Goal: Information Seeking & Learning: Learn about a topic

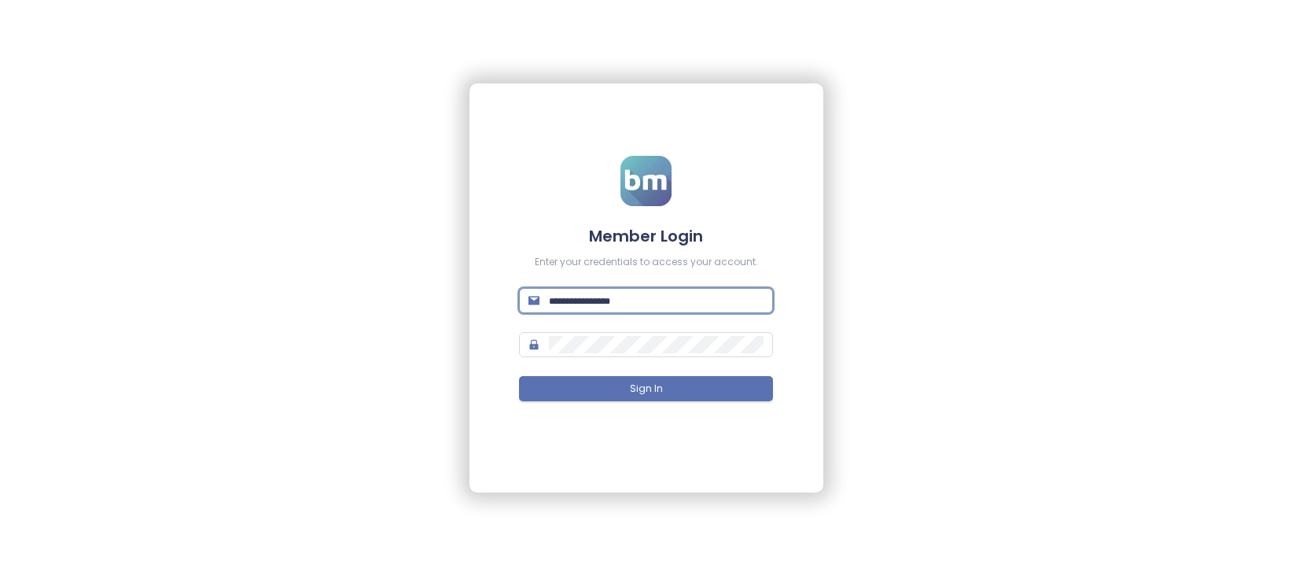
type input "**********"
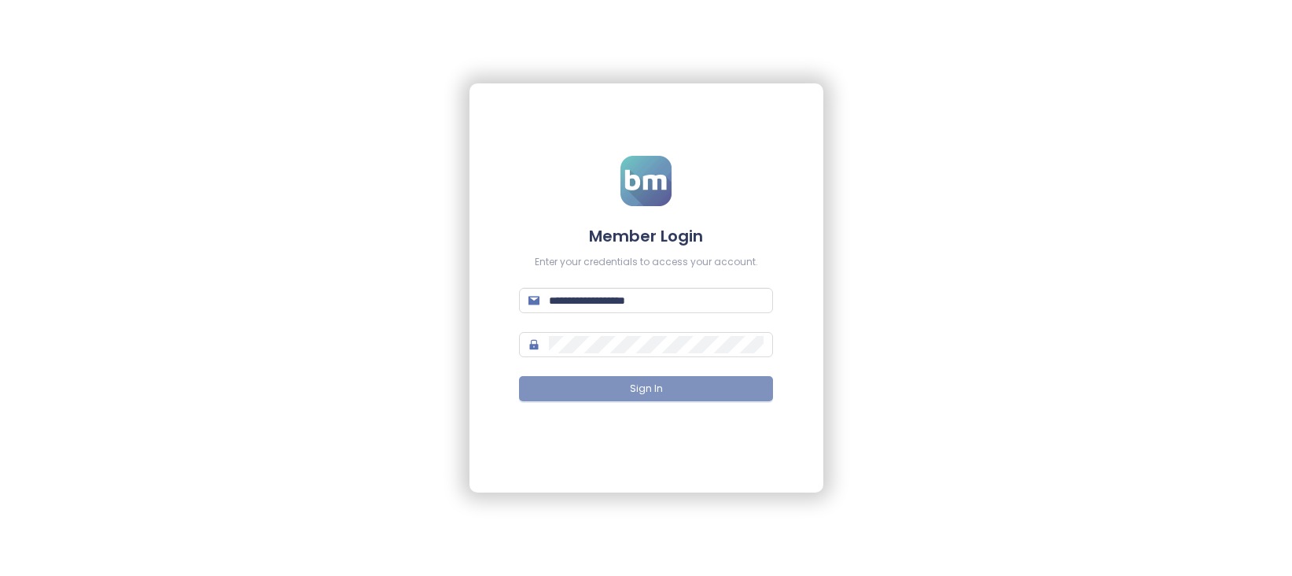
click at [687, 392] on button "Sign In" at bounding box center [646, 388] width 254 height 25
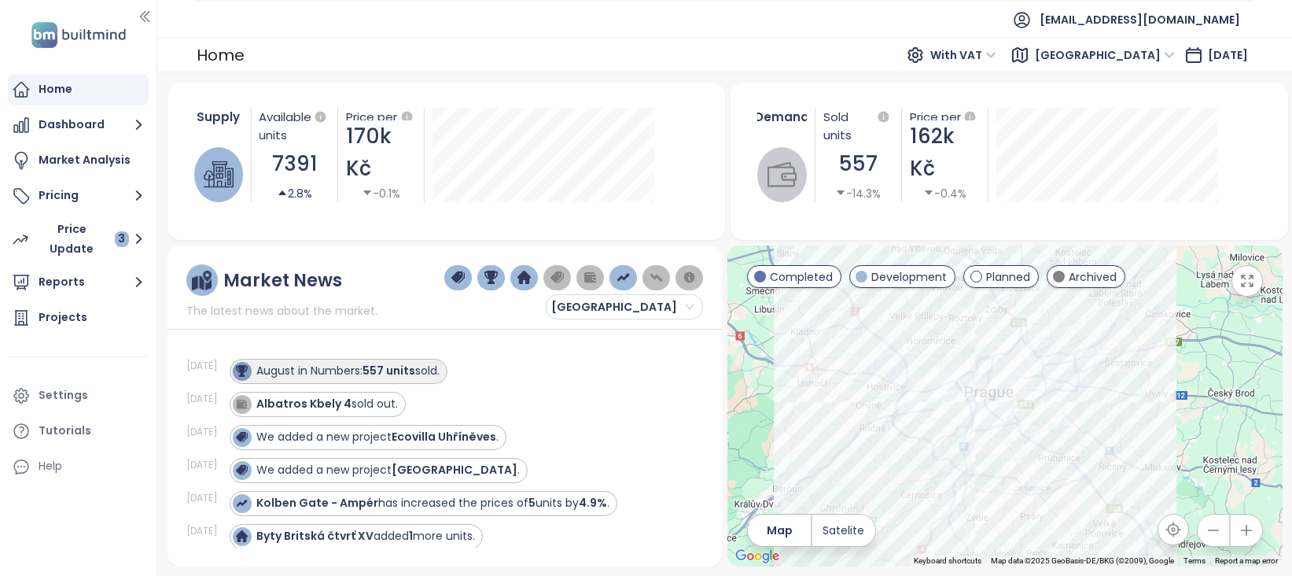
click at [309, 372] on div "August in Numbers: 557 units sold." at bounding box center [347, 371] width 183 height 17
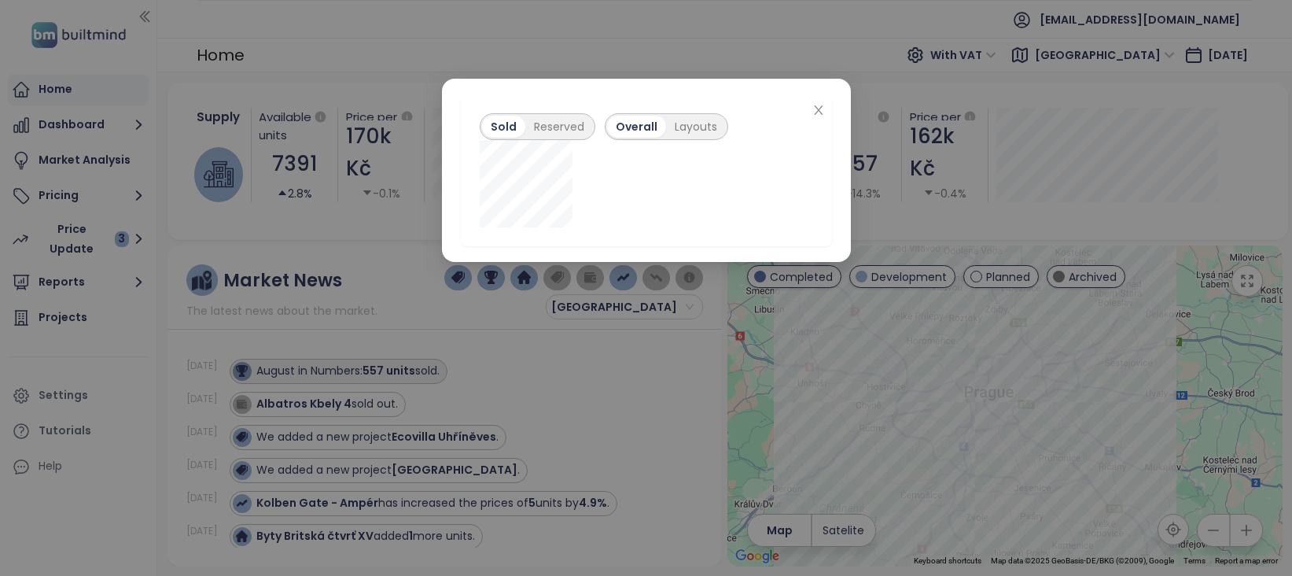
click at [309, 372] on div "Sold Reserved Overall Layouts" at bounding box center [646, 288] width 1292 height 576
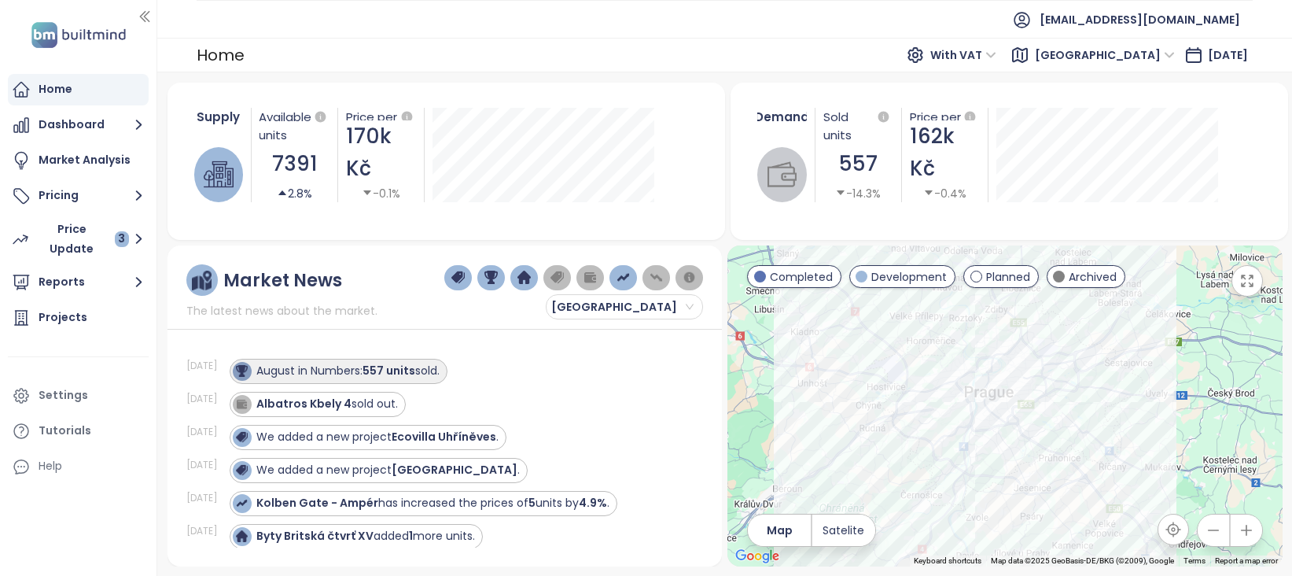
click at [381, 377] on strong "557 units" at bounding box center [389, 371] width 53 height 16
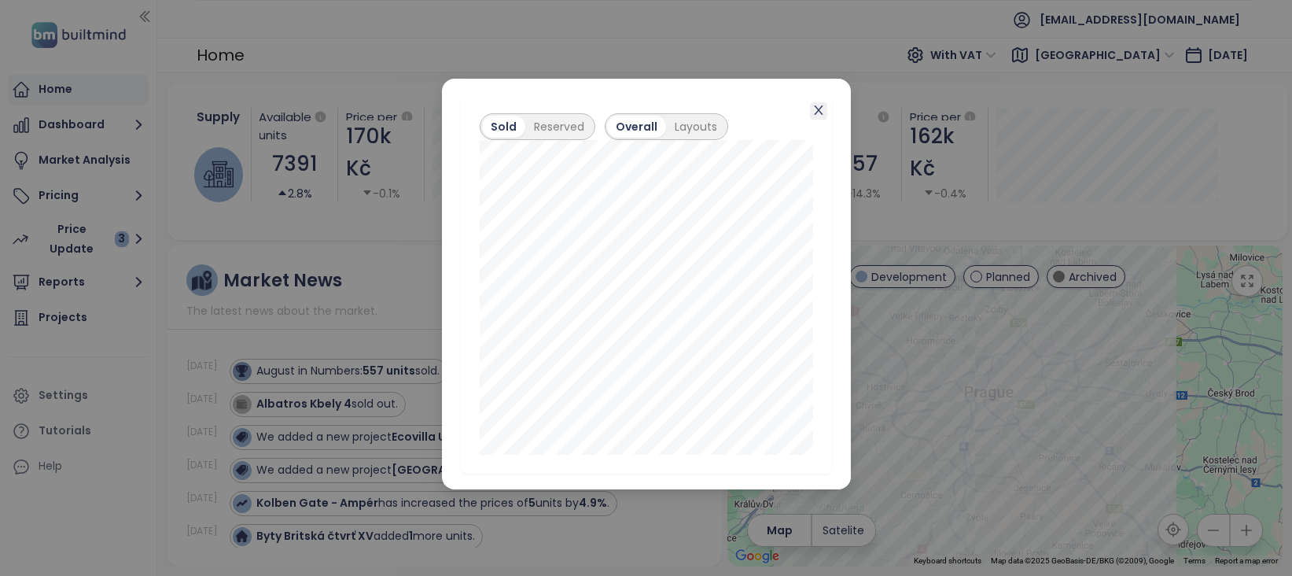
click at [827, 107] on span "Close" at bounding box center [818, 110] width 17 height 17
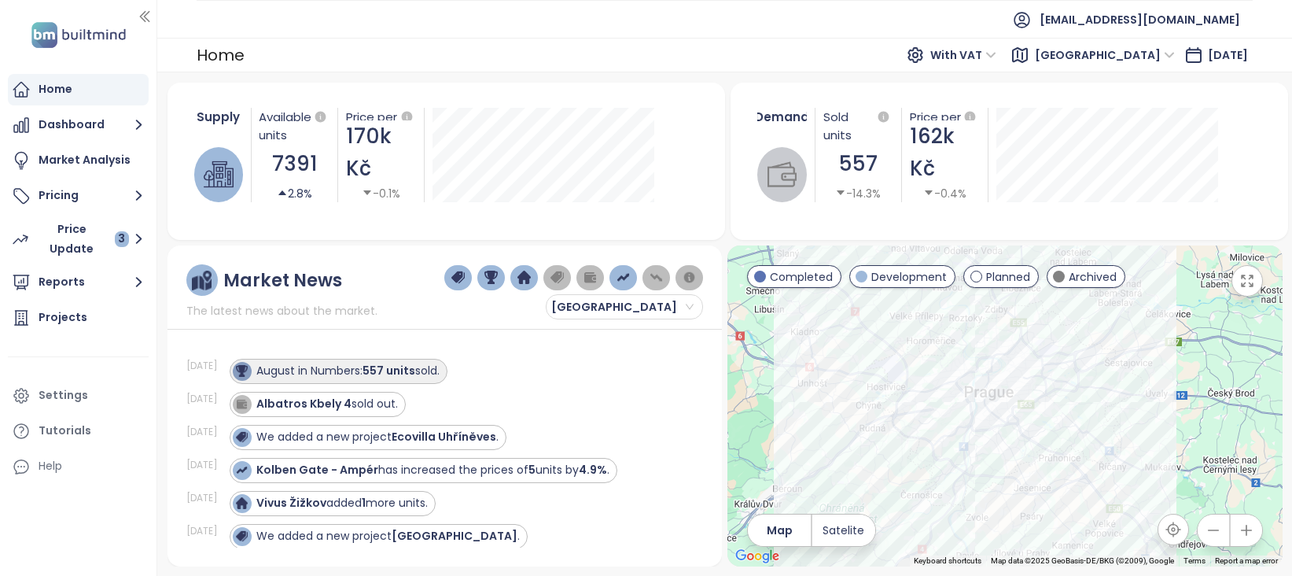
click at [415, 368] on strong "557 units" at bounding box center [389, 371] width 53 height 16
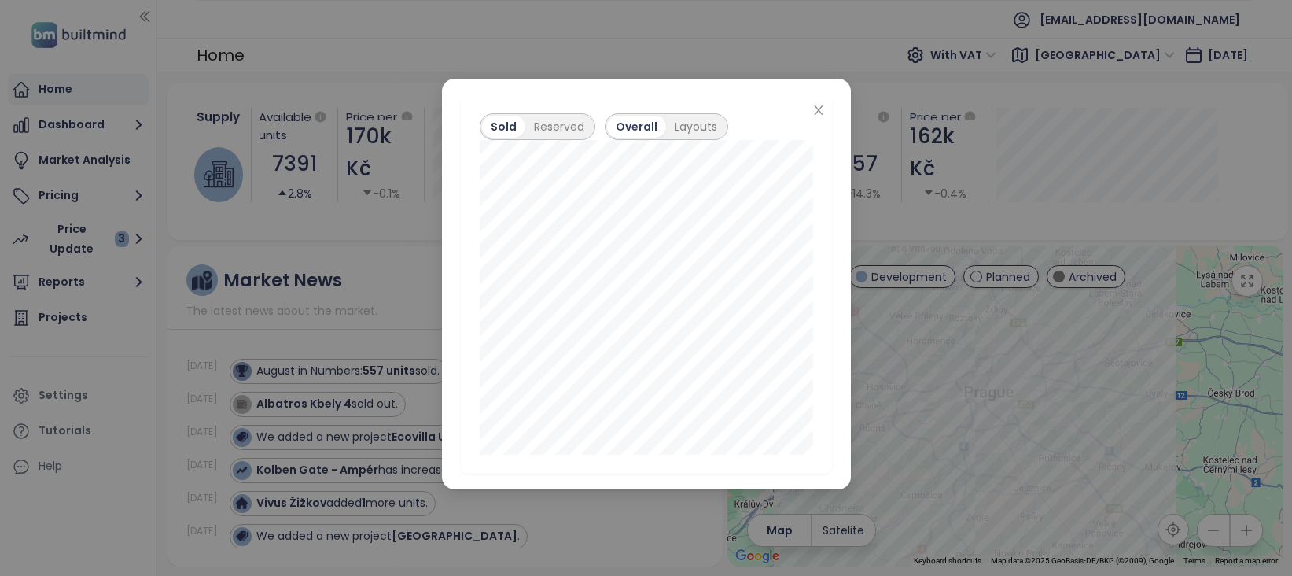
click at [817, 111] on icon "close" at bounding box center [818, 109] width 9 height 9
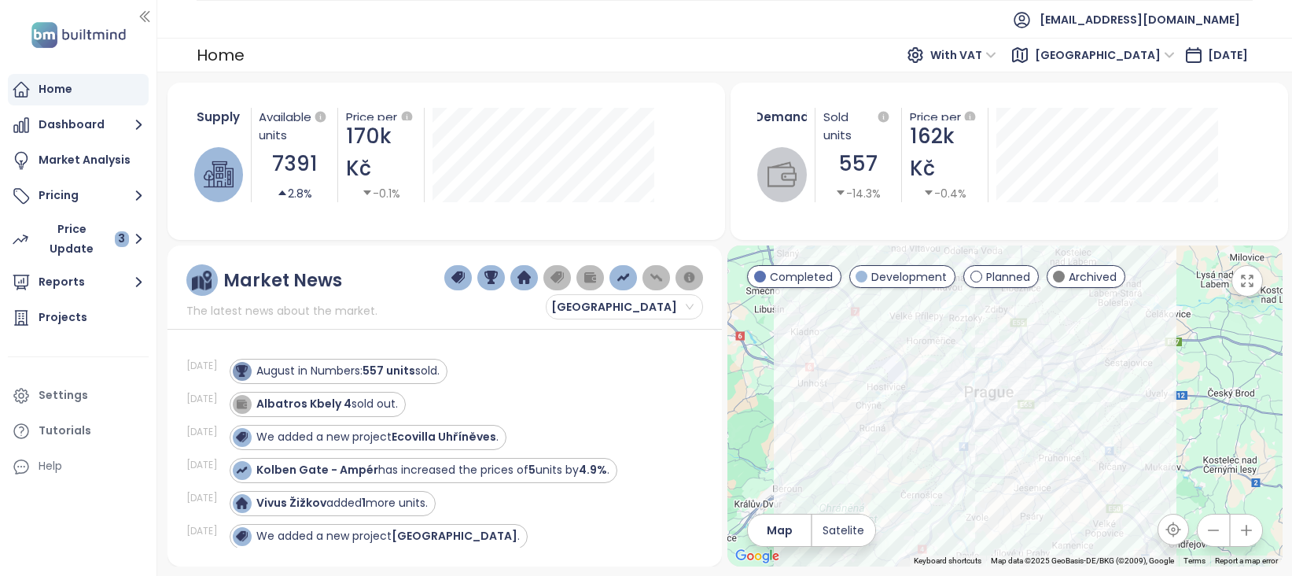
click at [817, 114] on div "Sold units 557 -14.3%" at bounding box center [858, 155] width 87 height 94
